Goal: Communication & Community: Connect with others

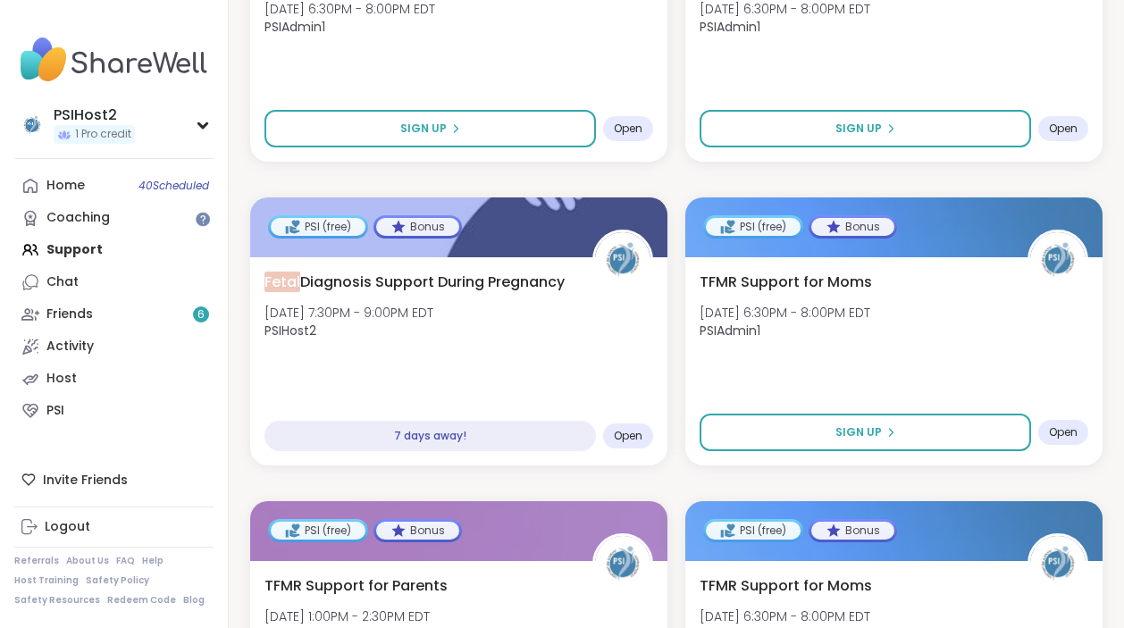
scroll to position [18, 0]
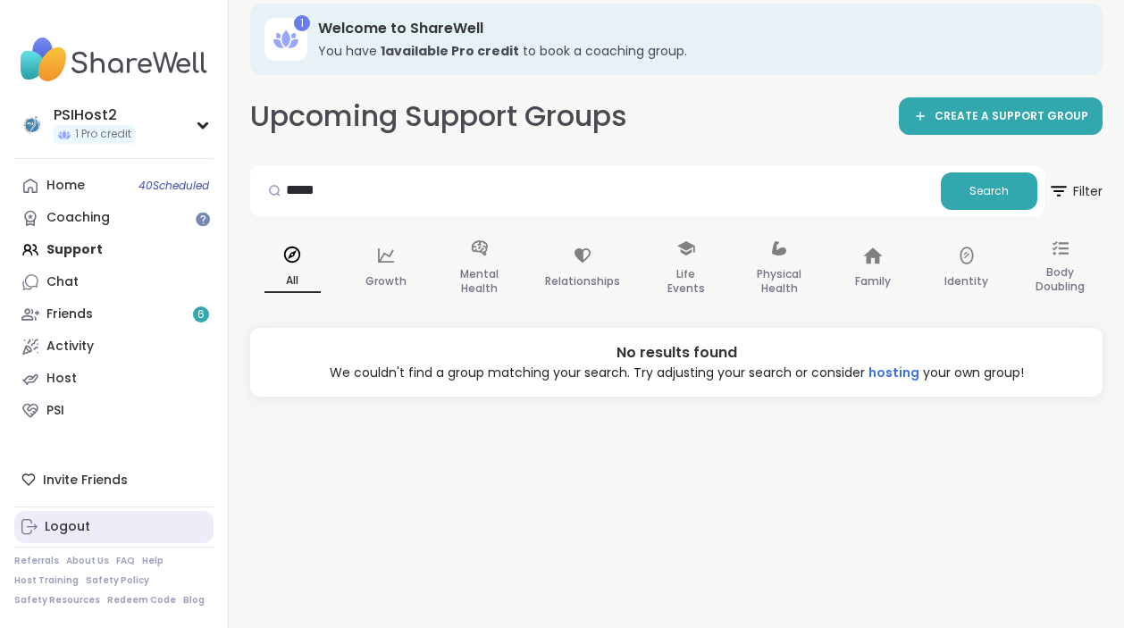
click at [58, 524] on div "Logout" at bounding box center [68, 527] width 46 height 18
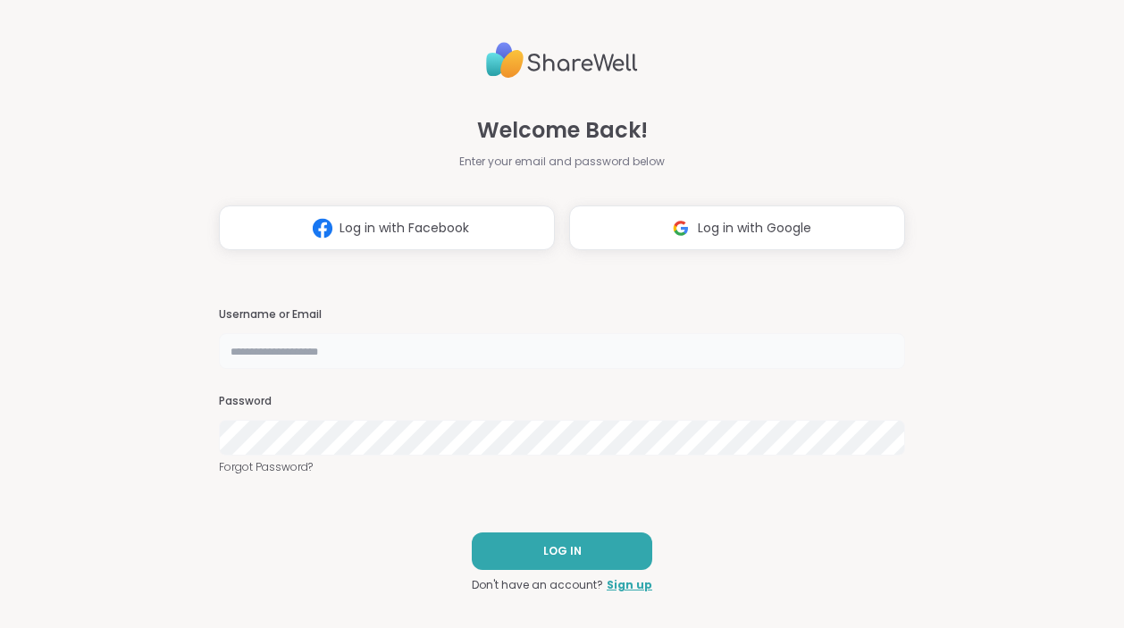
click at [342, 355] on input "text" at bounding box center [562, 351] width 686 height 36
click at [0, 627] on nordpass-autofill-portal at bounding box center [0, 628] width 0 height 0
click at [331, 360] on input "********" at bounding box center [562, 351] width 686 height 36
type input "********"
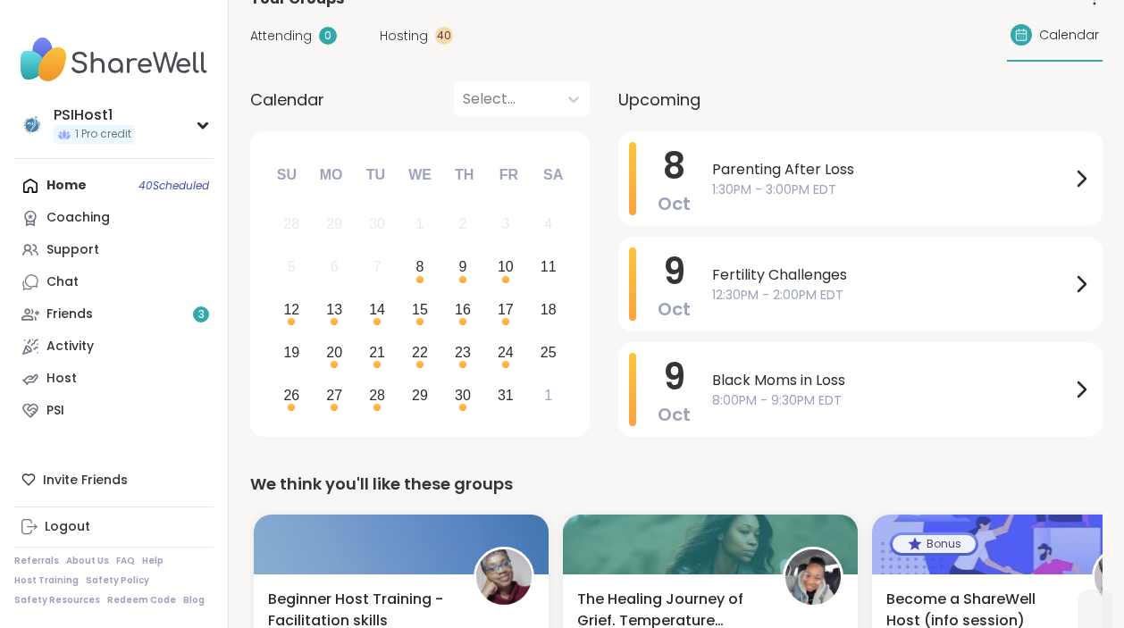
scroll to position [141, 0]
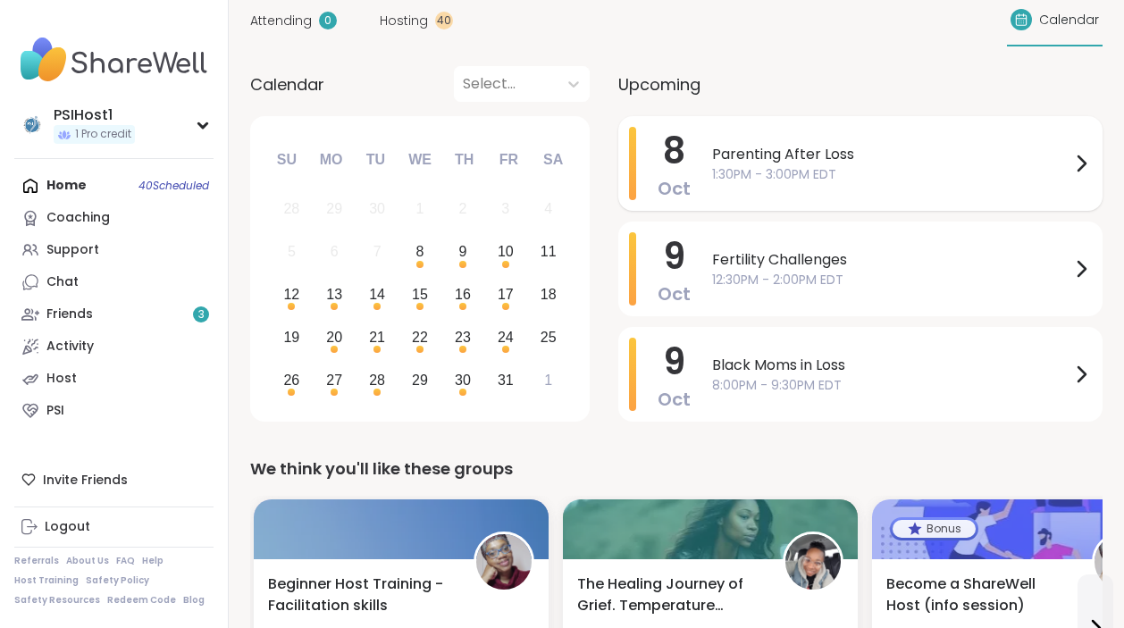
click at [758, 170] on span "1:30PM - 3:00PM EDT" at bounding box center [891, 174] width 358 height 19
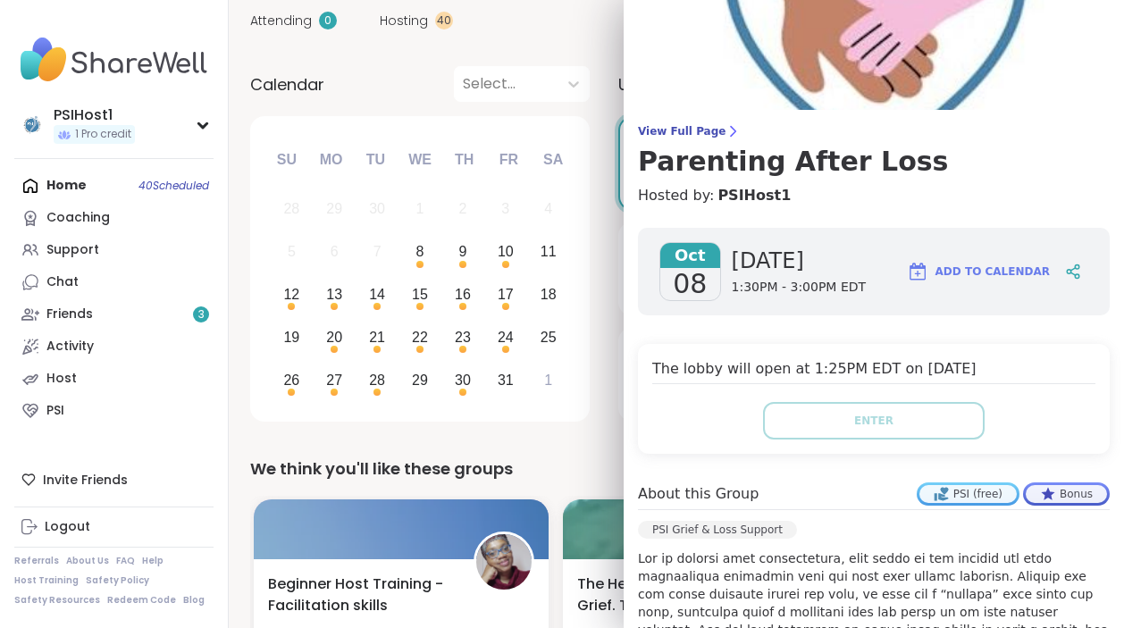
scroll to position [0, 0]
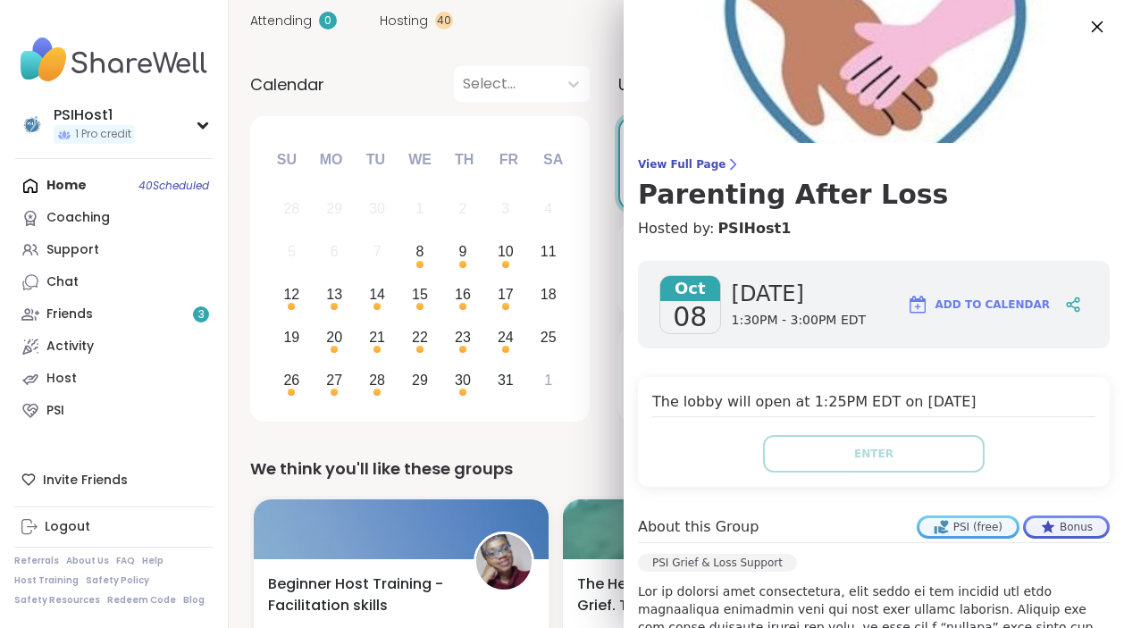
click at [1097, 27] on icon at bounding box center [1098, 27] width 12 height 12
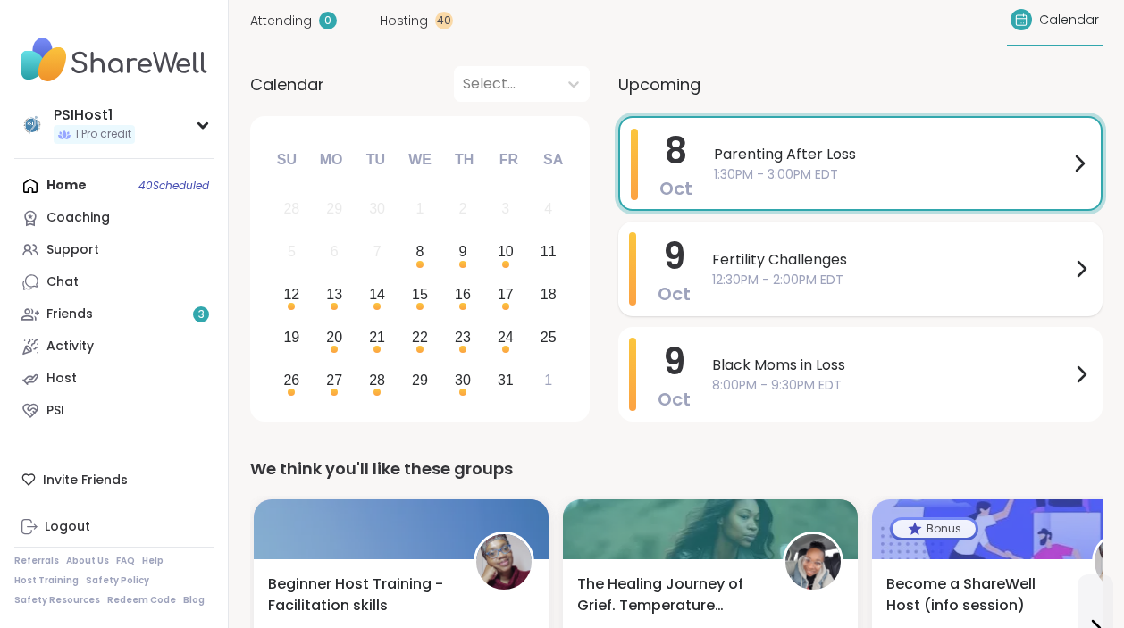
click at [775, 266] on span "Fertility Challenges" at bounding box center [891, 259] width 358 height 21
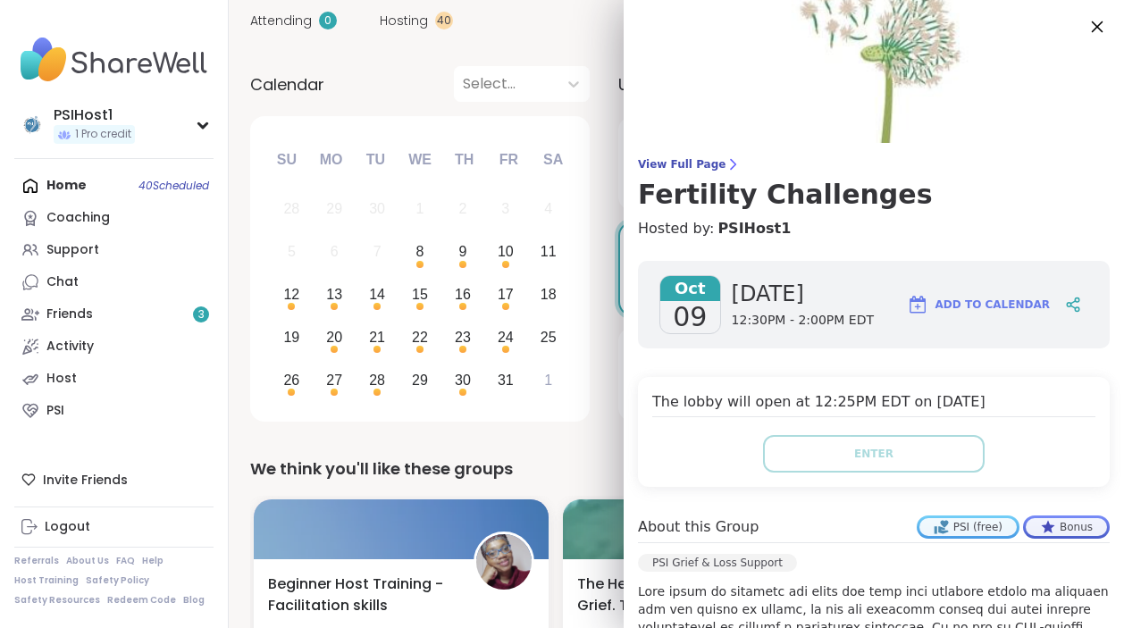
click at [1101, 26] on icon at bounding box center [1097, 26] width 22 height 22
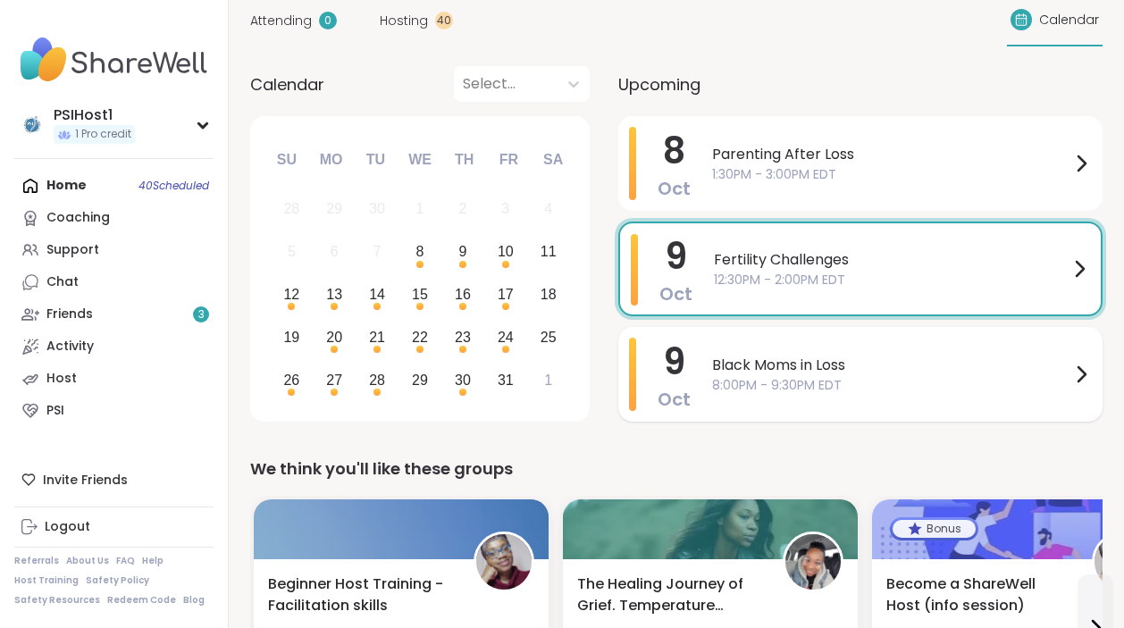
click at [718, 385] on span "8:00PM - 9:30PM EDT" at bounding box center [891, 385] width 358 height 19
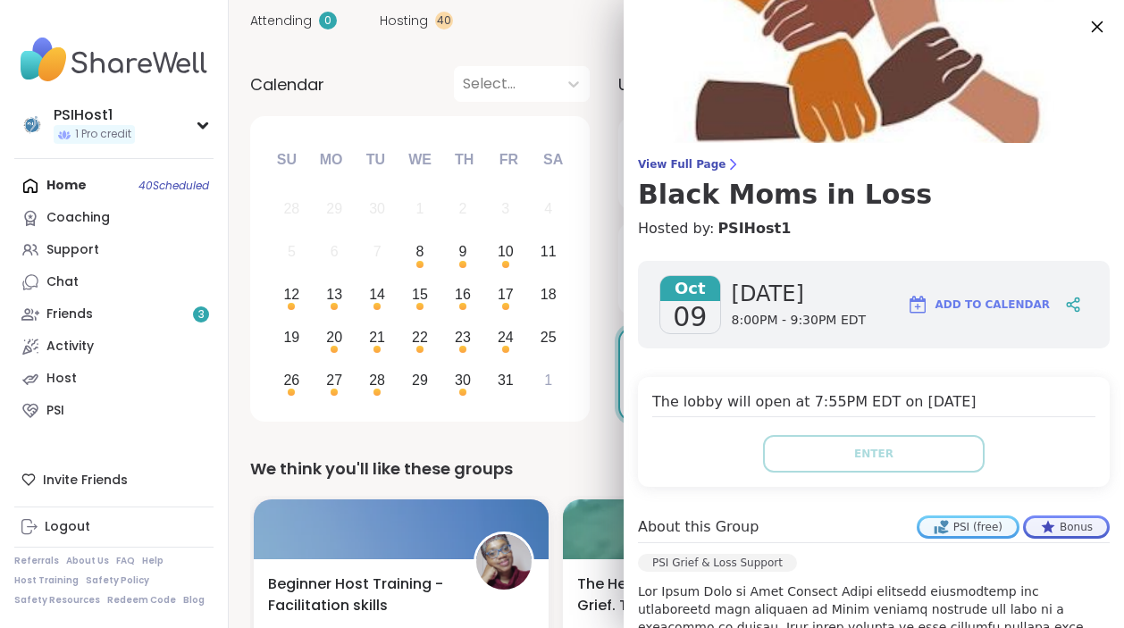
click at [1098, 30] on icon at bounding box center [1097, 26] width 22 height 22
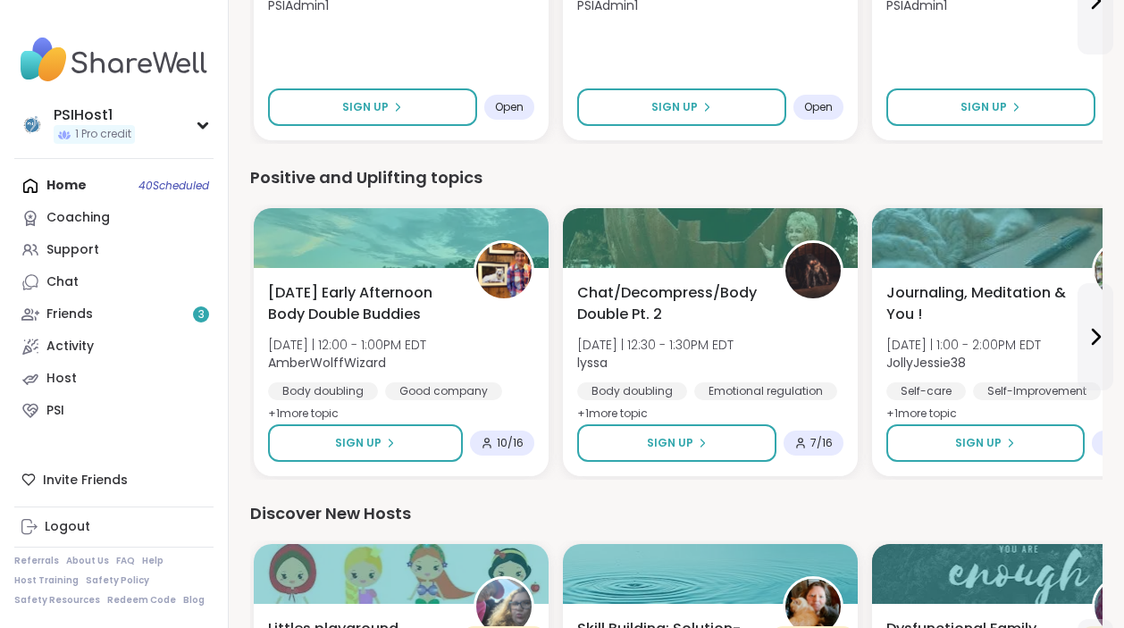
scroll to position [1422, 0]
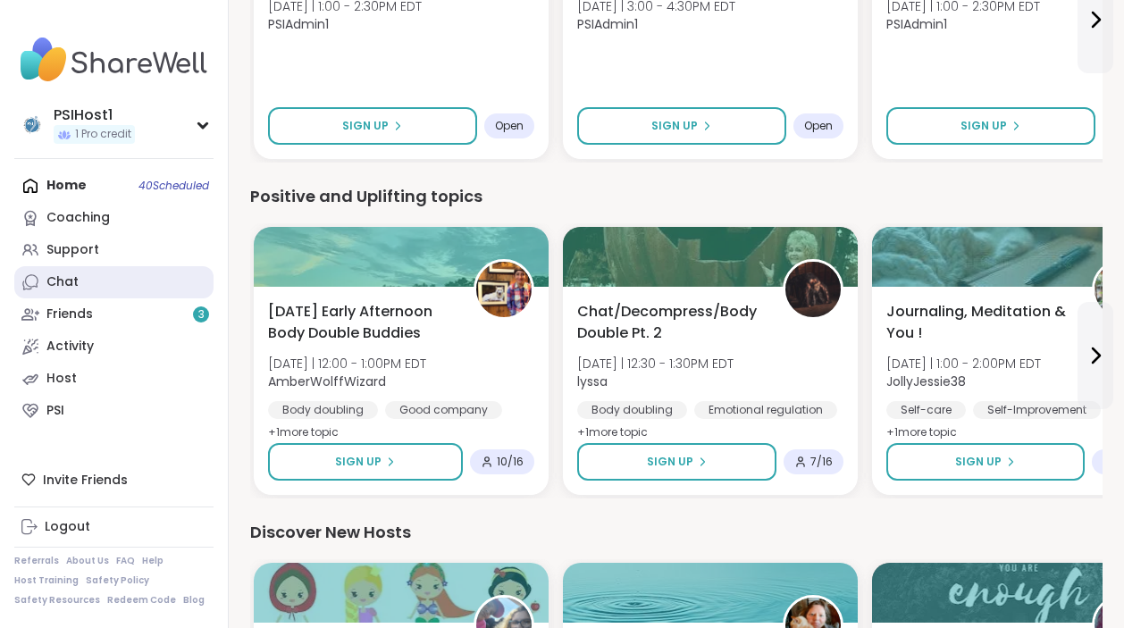
click at [80, 285] on link "Chat" at bounding box center [113, 282] width 199 height 32
